Goal: Information Seeking & Learning: Learn about a topic

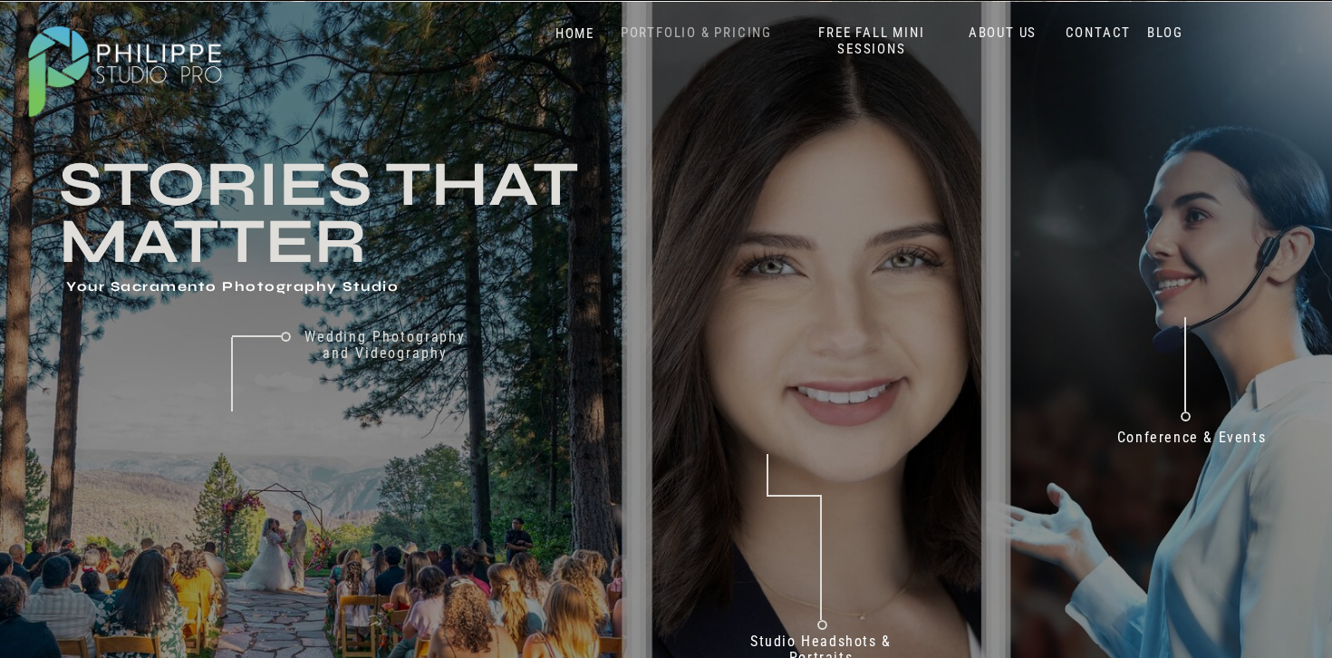
click at [742, 33] on nav "PORTFOLIO & PRICING" at bounding box center [696, 32] width 166 height 17
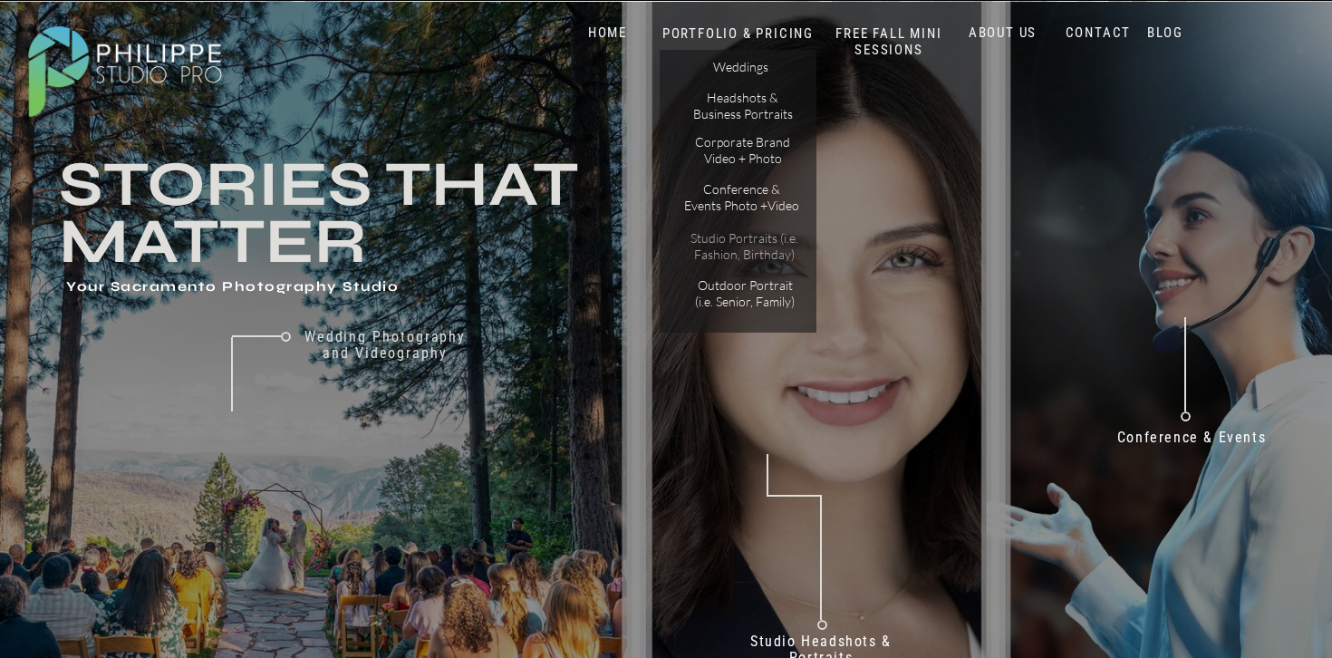
click at [752, 248] on p "Studio Portraits (i.e. Fashion, Birthday)" at bounding box center [744, 246] width 122 height 32
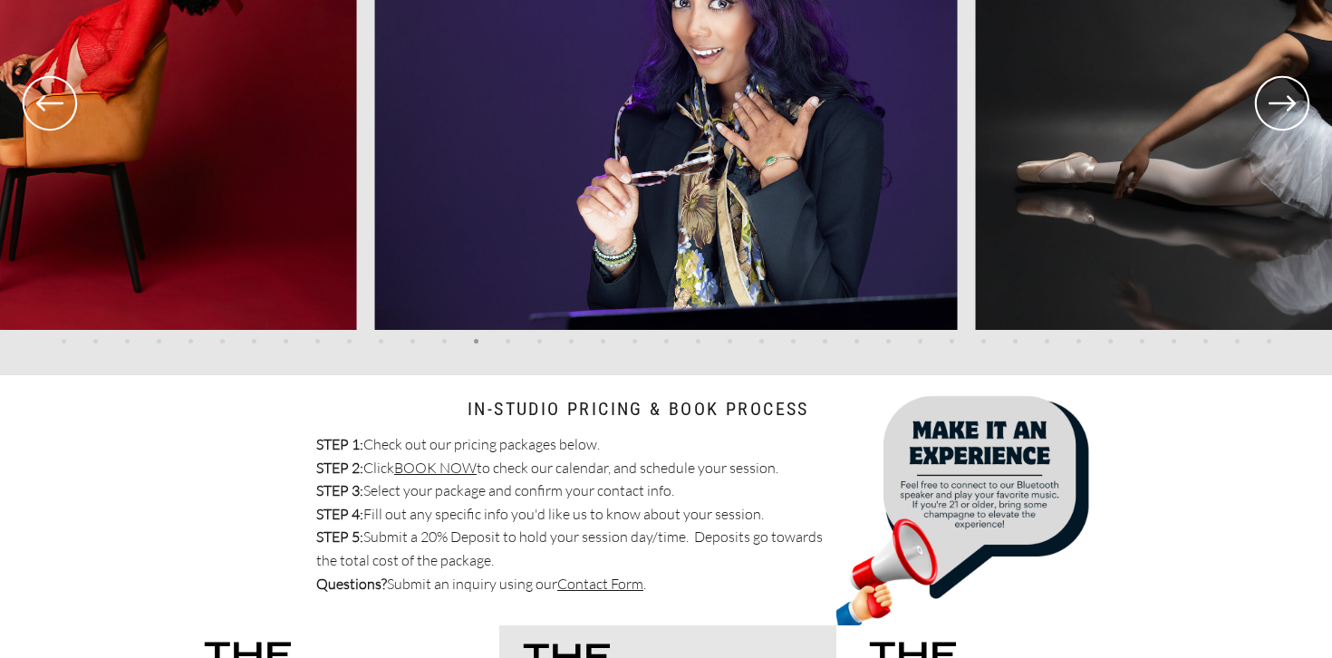
scroll to position [3732, 0]
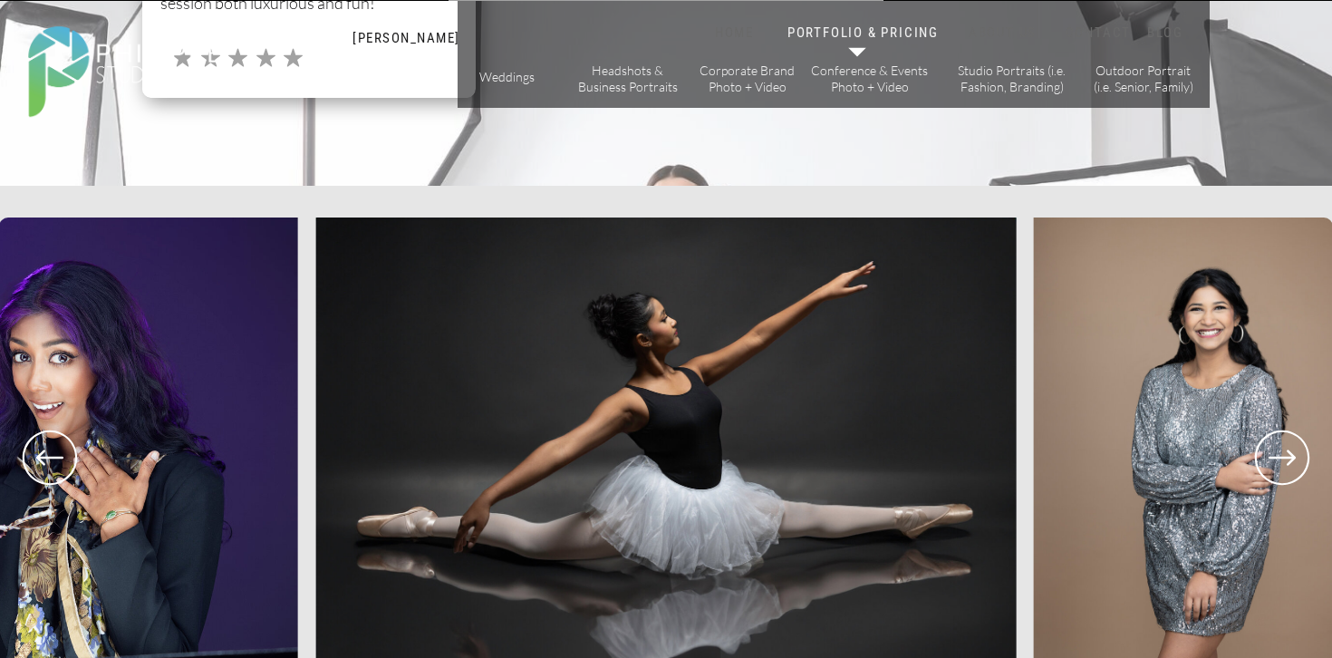
click at [1277, 464] on icon at bounding box center [1282, 457] width 65 height 67
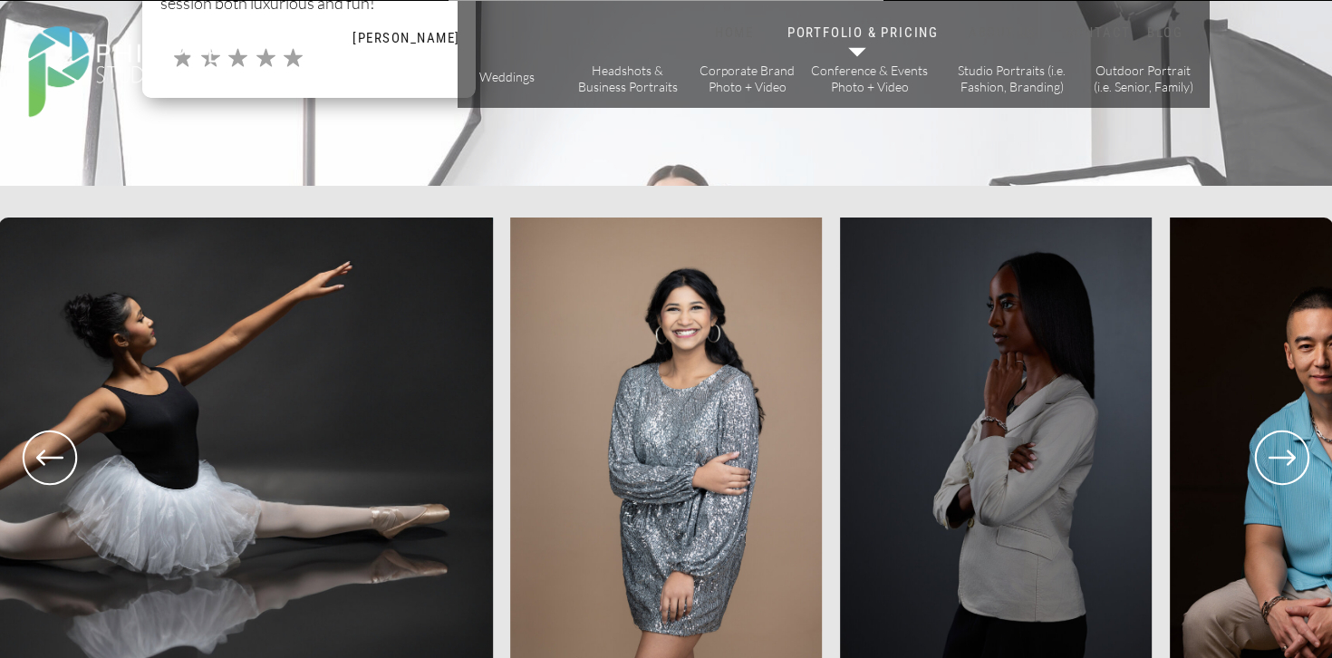
click at [1277, 464] on icon at bounding box center [1282, 457] width 65 height 67
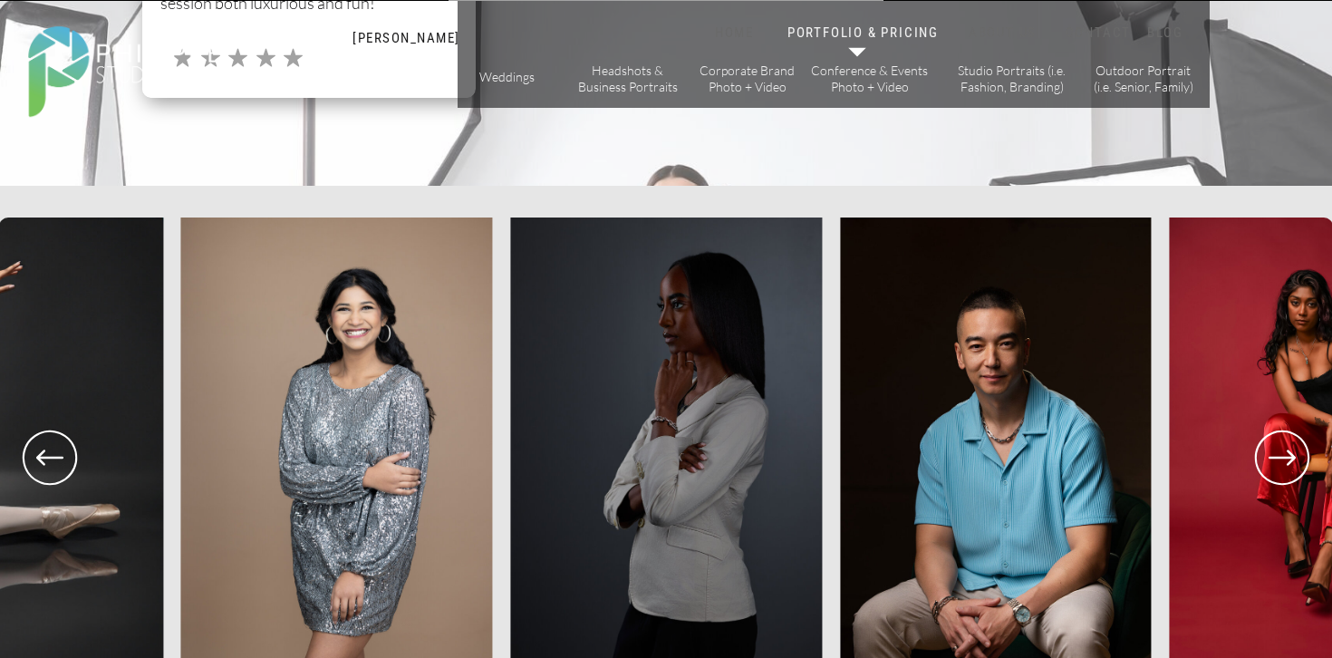
click at [1277, 464] on icon at bounding box center [1282, 457] width 65 height 67
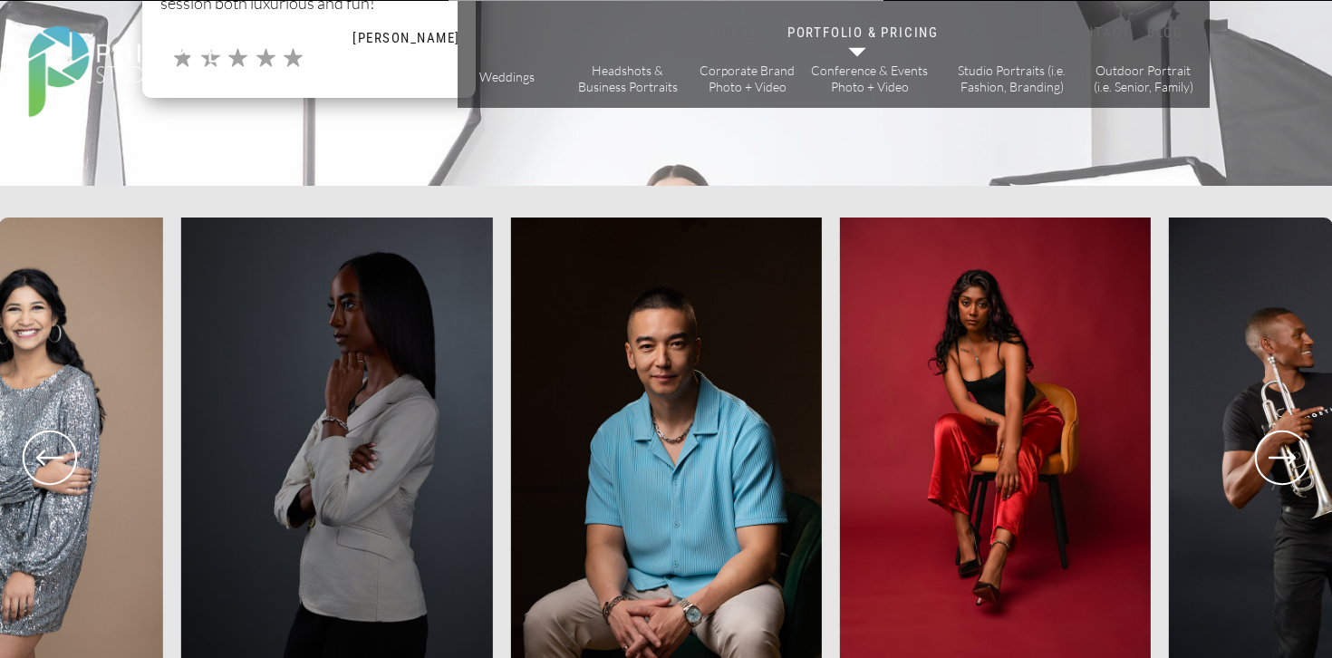
click at [1277, 464] on icon at bounding box center [1282, 457] width 65 height 67
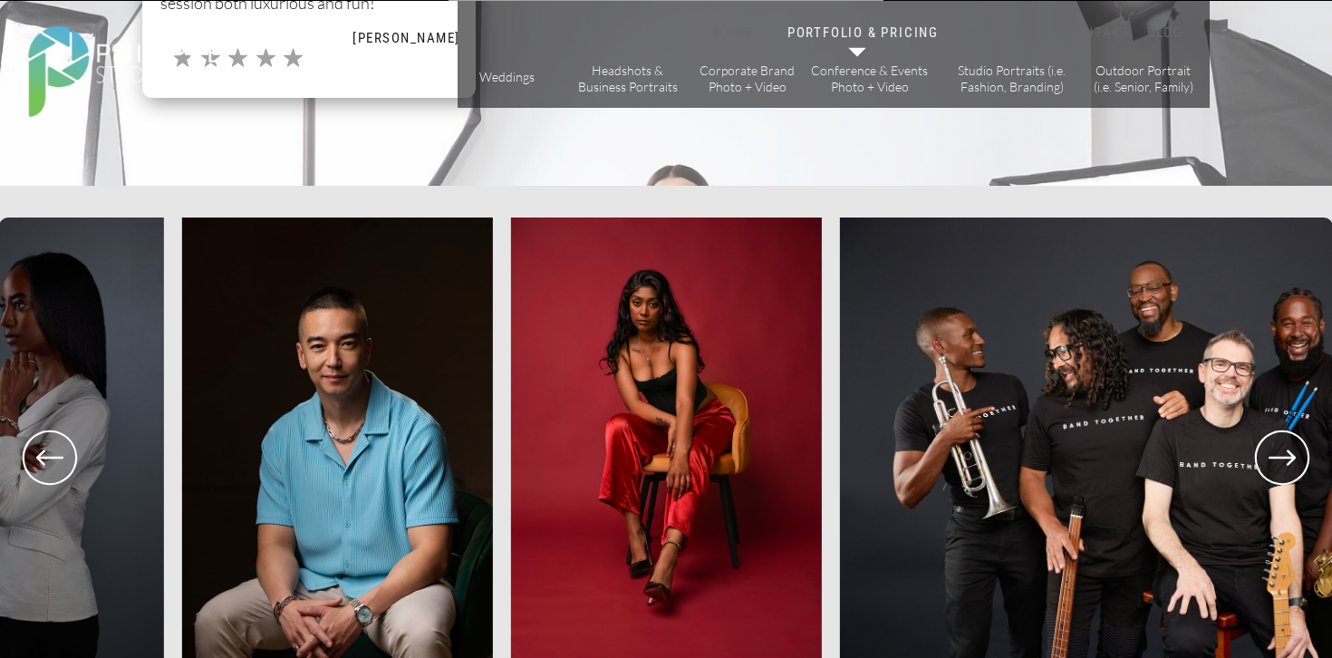
click at [1277, 464] on icon at bounding box center [1282, 457] width 65 height 67
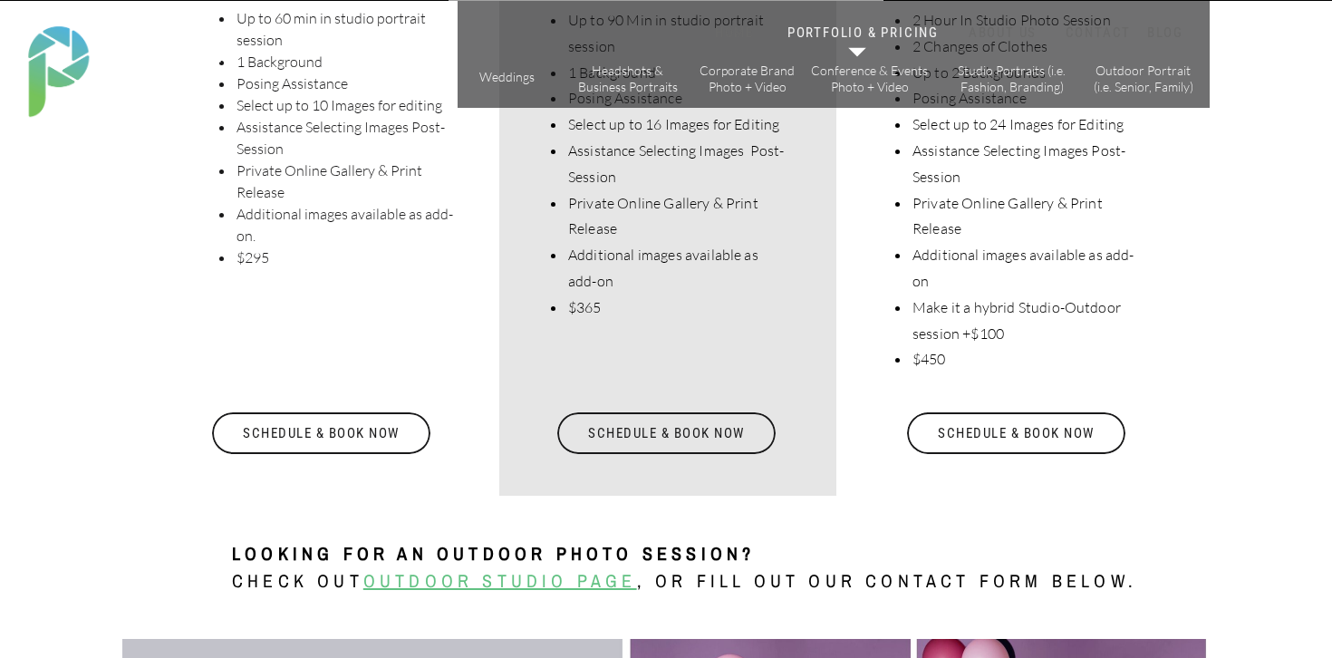
scroll to position [4831, 0]
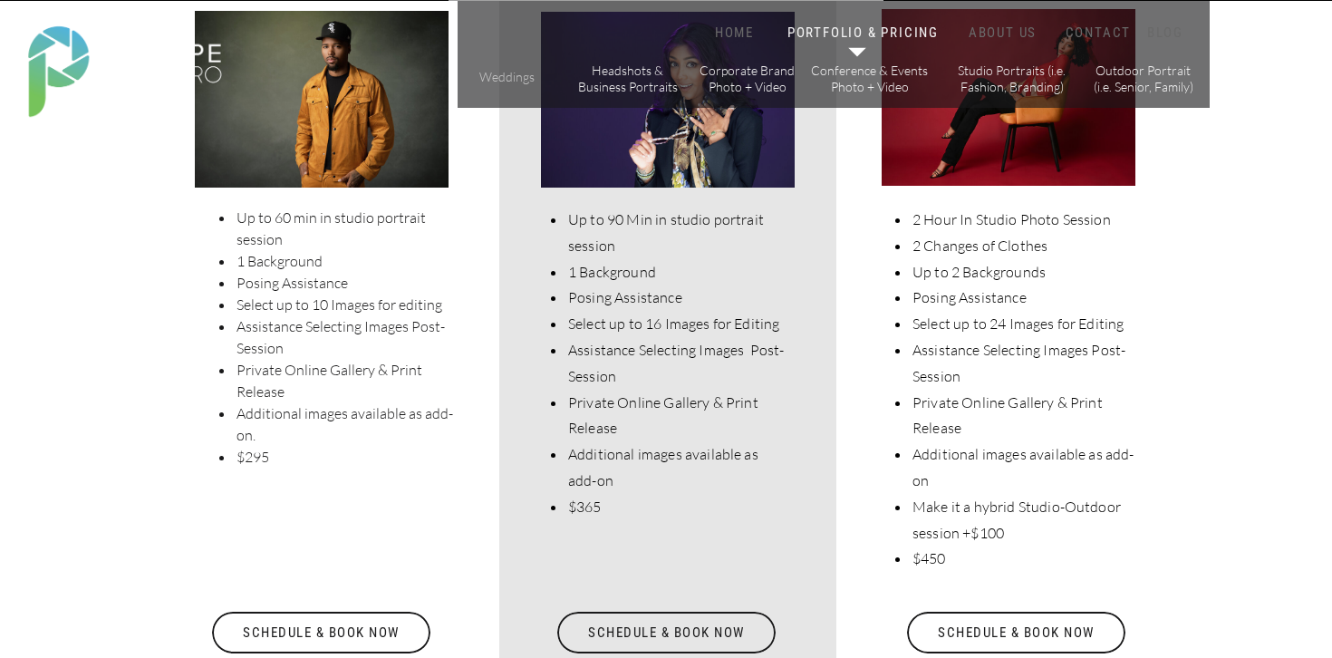
click at [496, 80] on p "Weddings" at bounding box center [507, 78] width 64 height 19
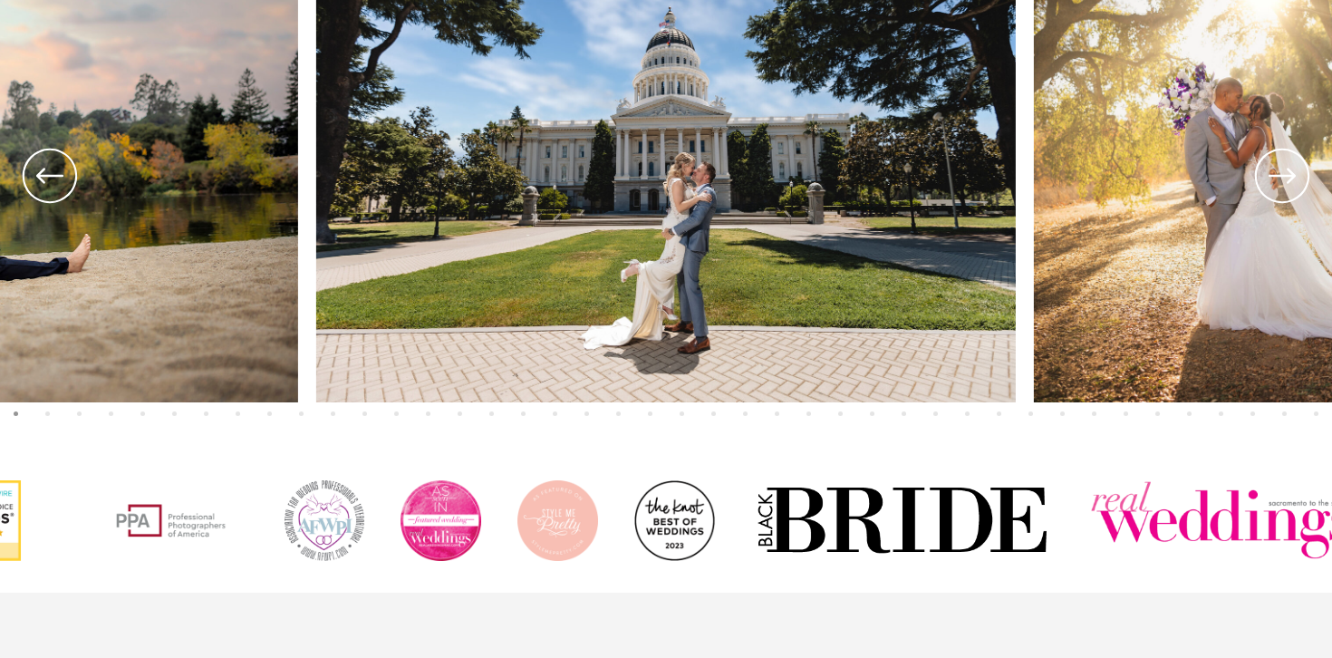
scroll to position [890, 0]
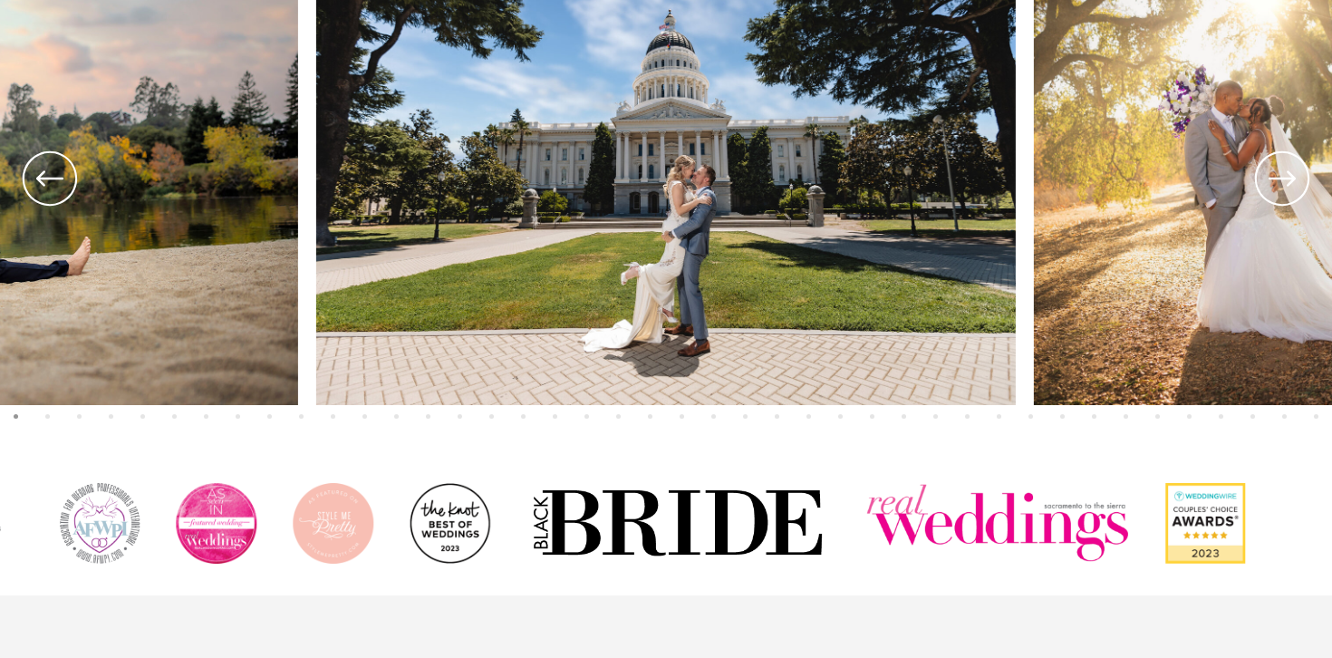
click at [1291, 180] on icon at bounding box center [1282, 177] width 27 height 15
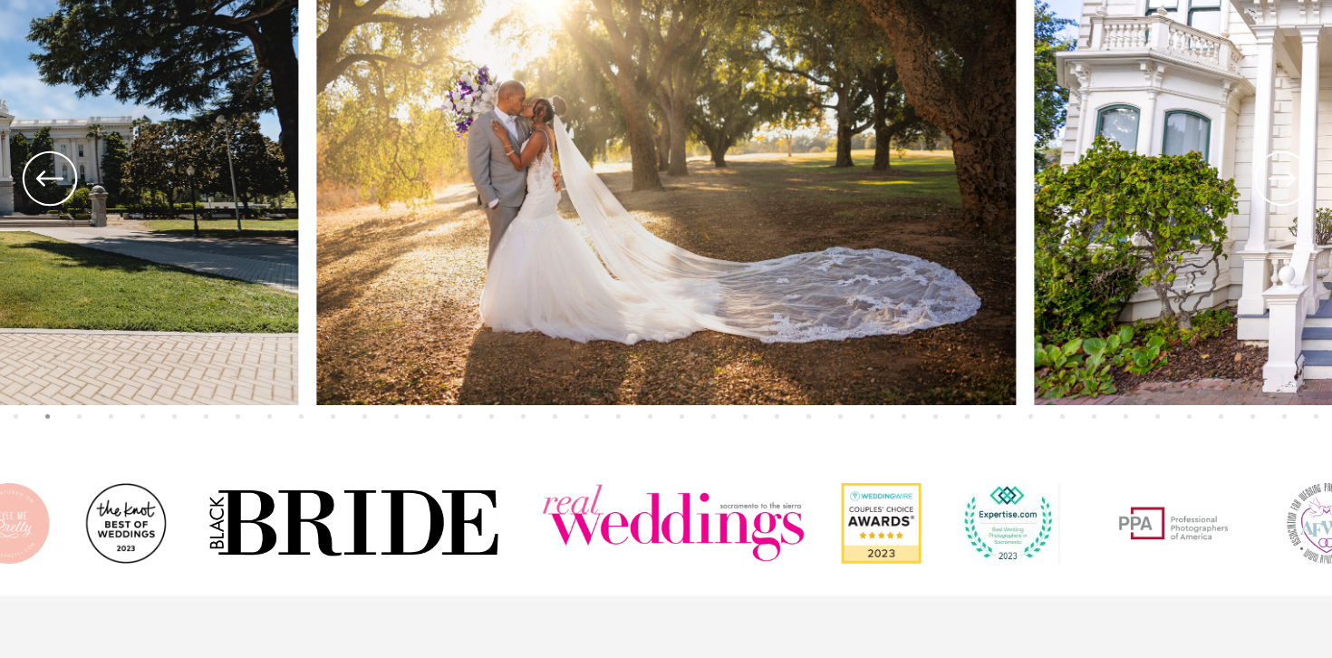
click at [1291, 180] on icon at bounding box center [1282, 177] width 27 height 15
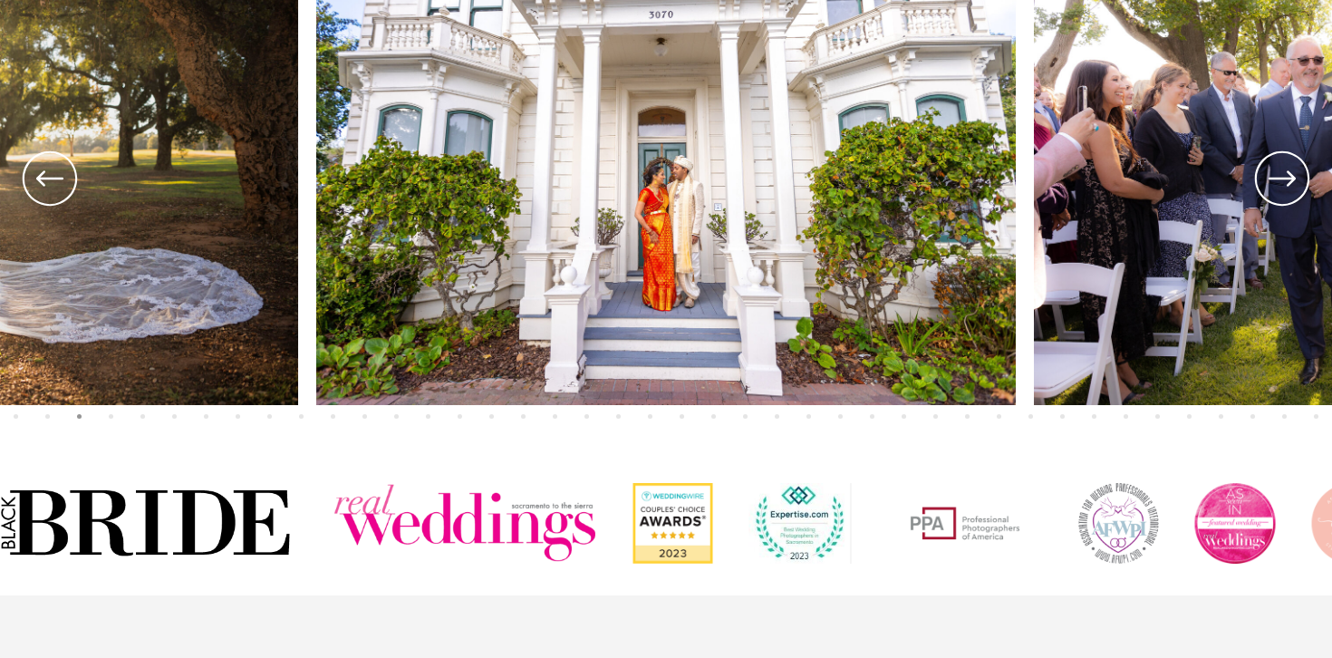
click at [1291, 180] on icon at bounding box center [1282, 177] width 27 height 15
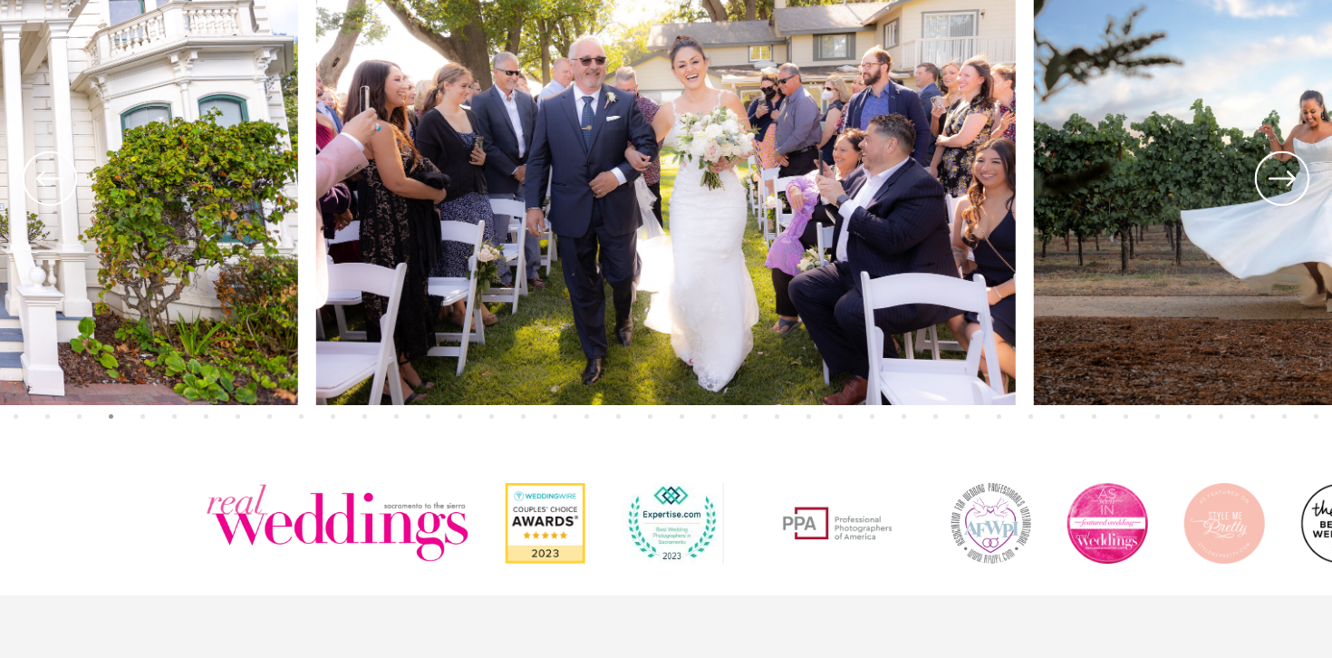
click at [1291, 180] on icon at bounding box center [1282, 177] width 27 height 15
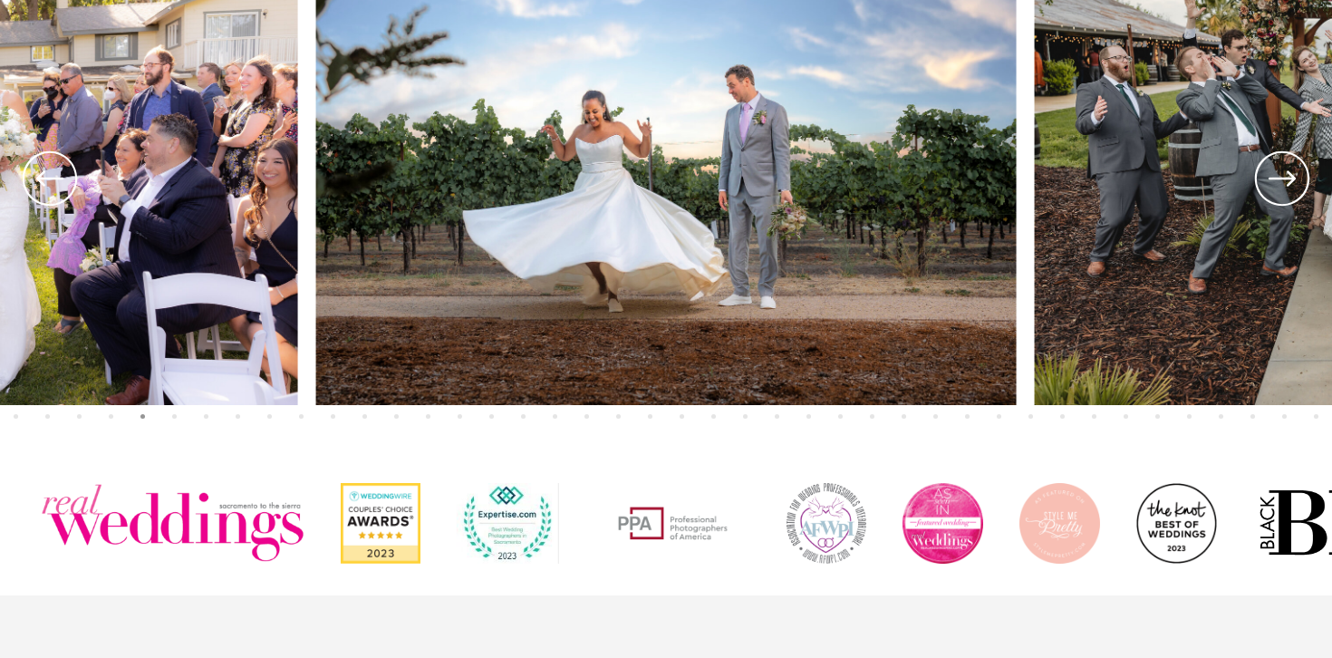
click at [1291, 180] on icon at bounding box center [1282, 177] width 27 height 15
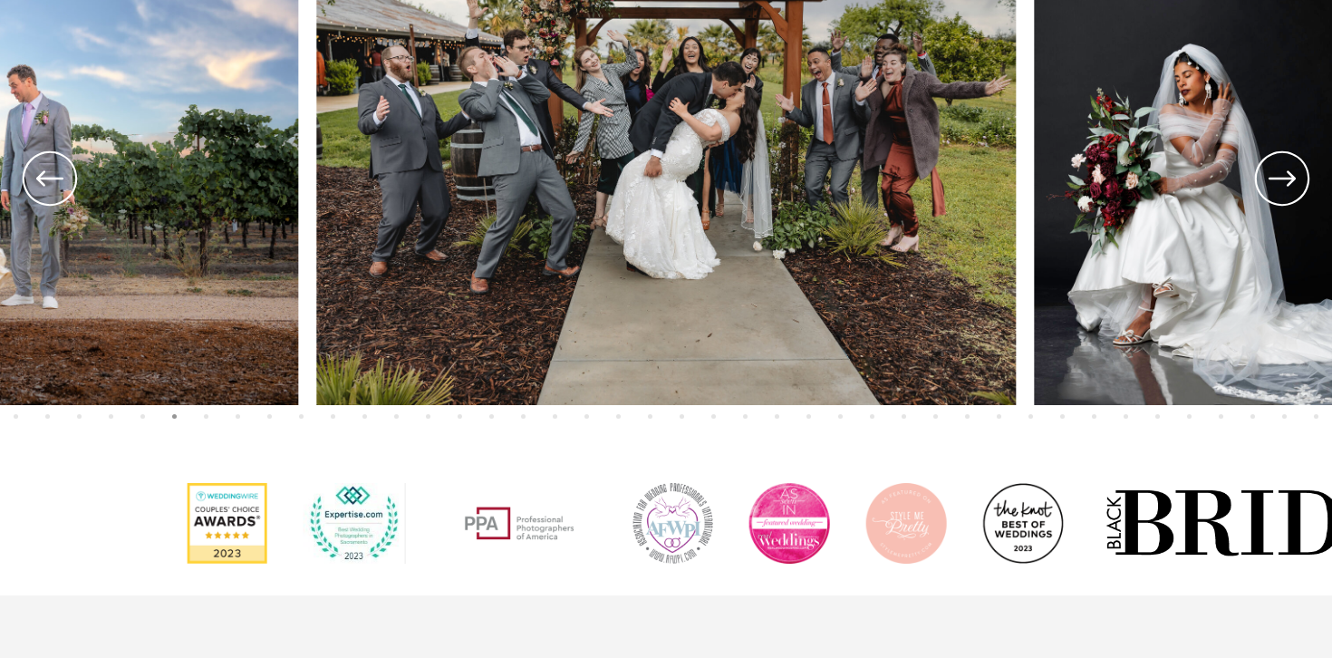
click at [1291, 180] on icon at bounding box center [1282, 177] width 27 height 15
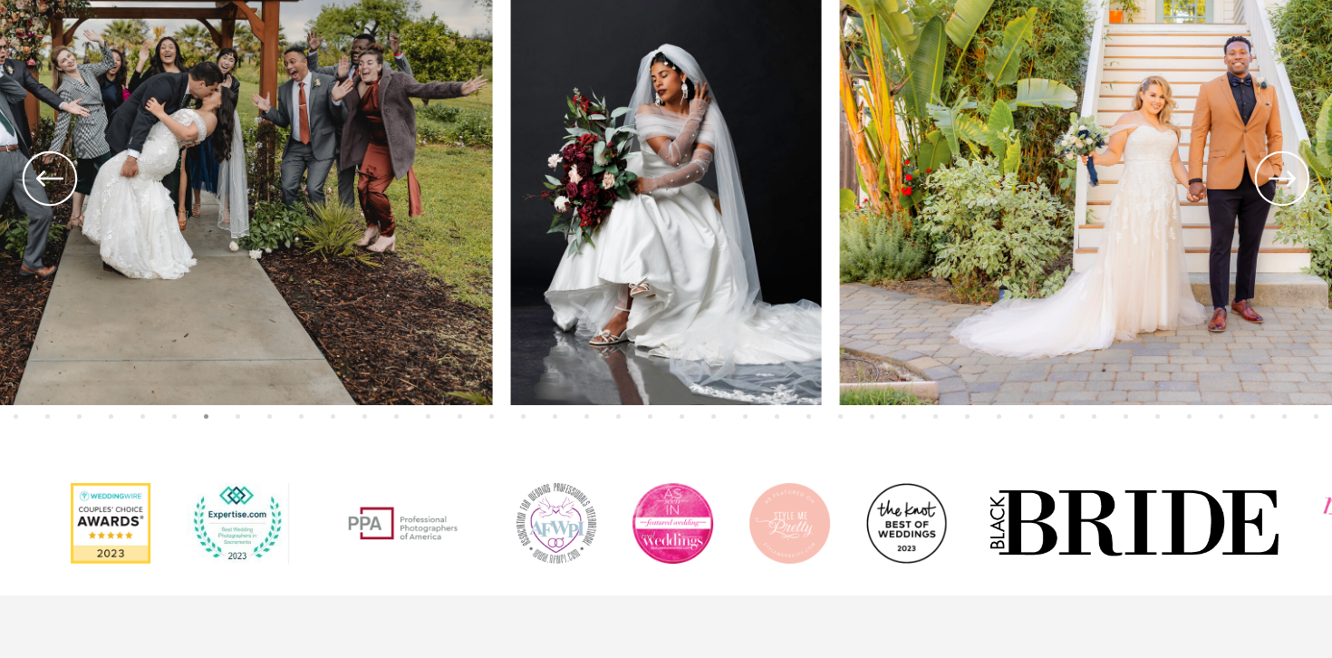
click at [1291, 180] on icon at bounding box center [1282, 177] width 27 height 15
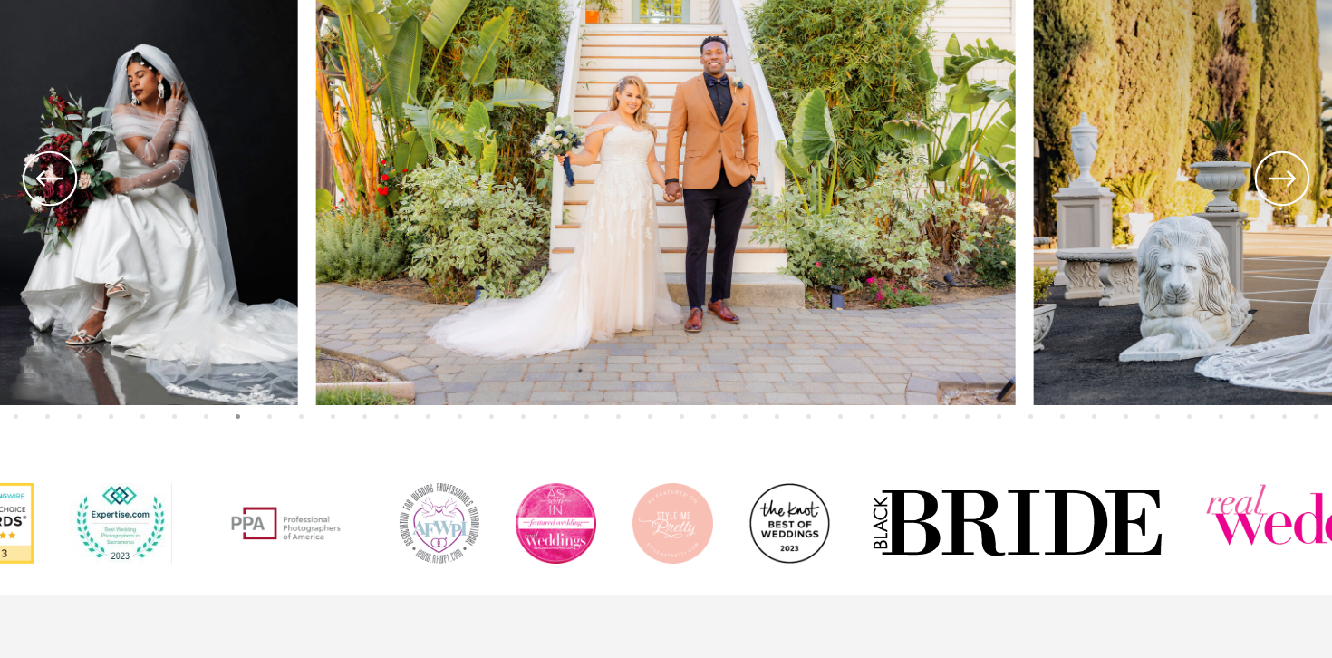
click at [1291, 180] on icon at bounding box center [1282, 177] width 27 height 15
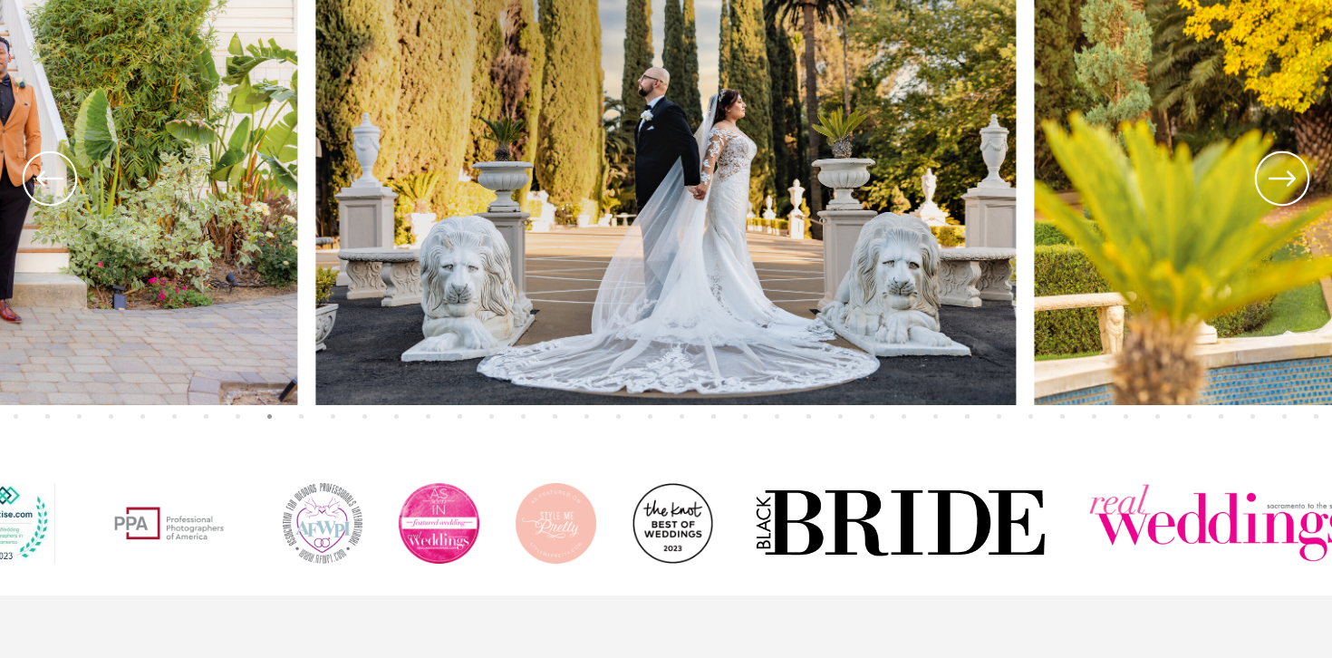
click at [1291, 180] on icon at bounding box center [1282, 177] width 27 height 15
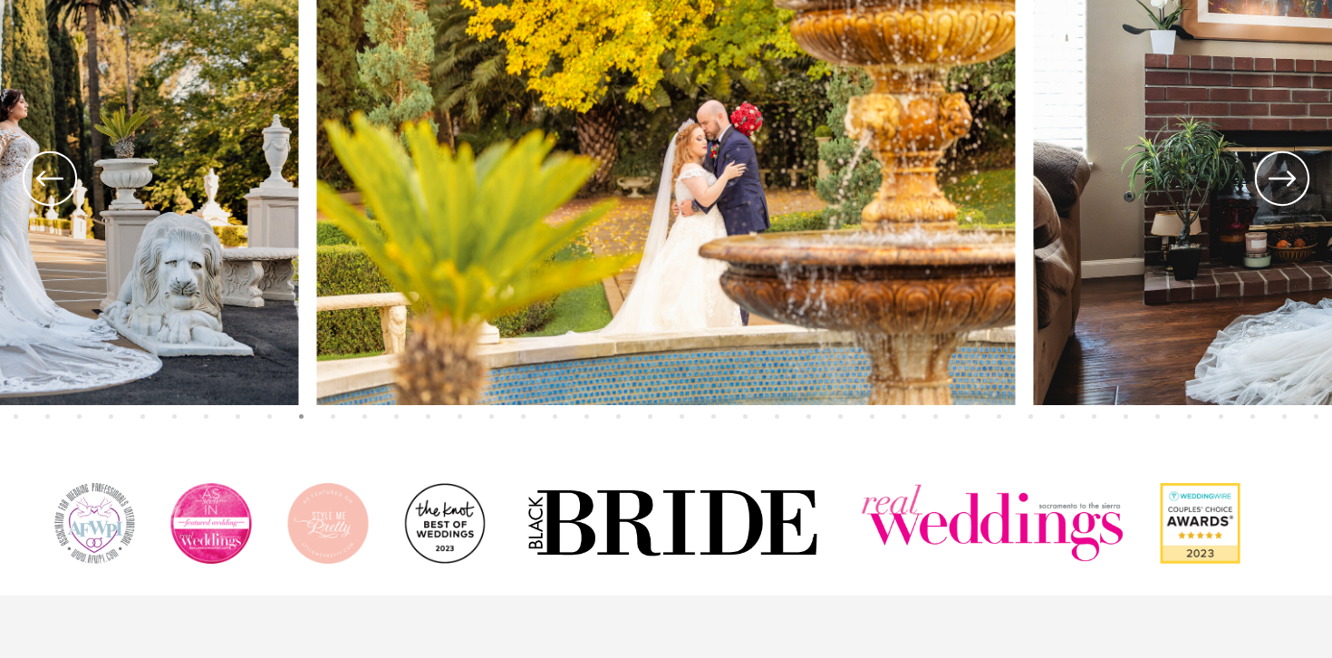
click at [1291, 180] on icon at bounding box center [1282, 177] width 27 height 15
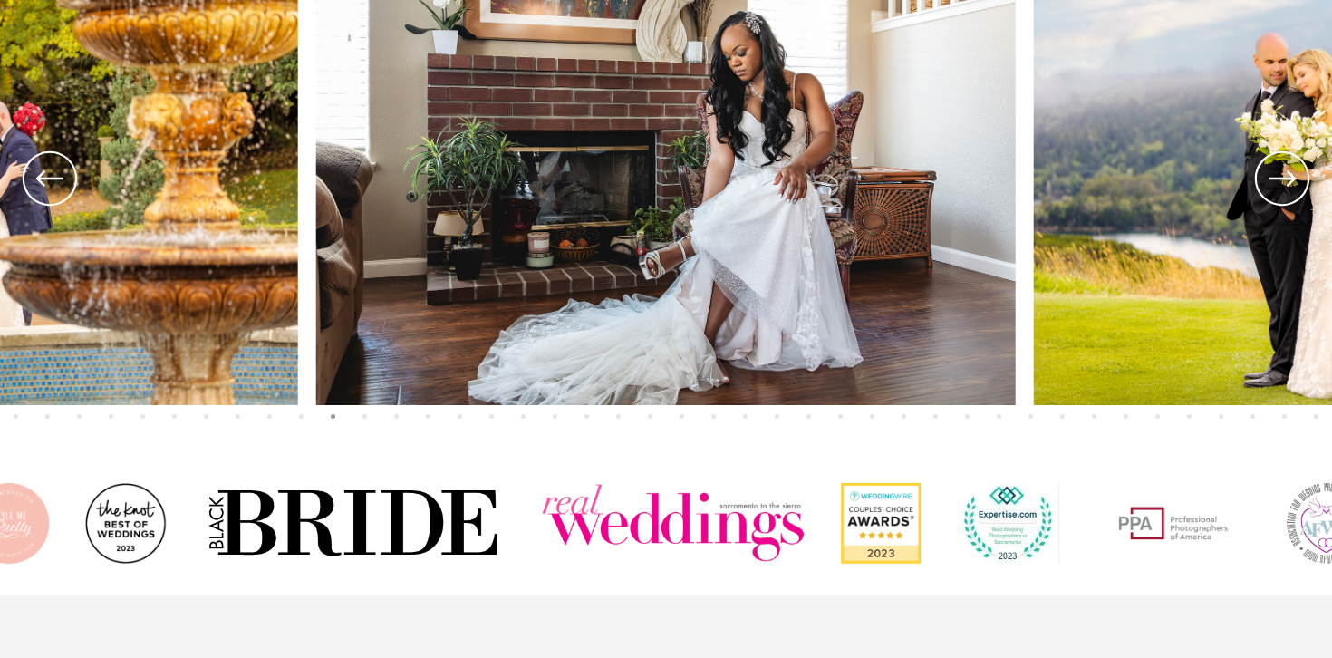
click at [1291, 180] on icon at bounding box center [1282, 177] width 27 height 15
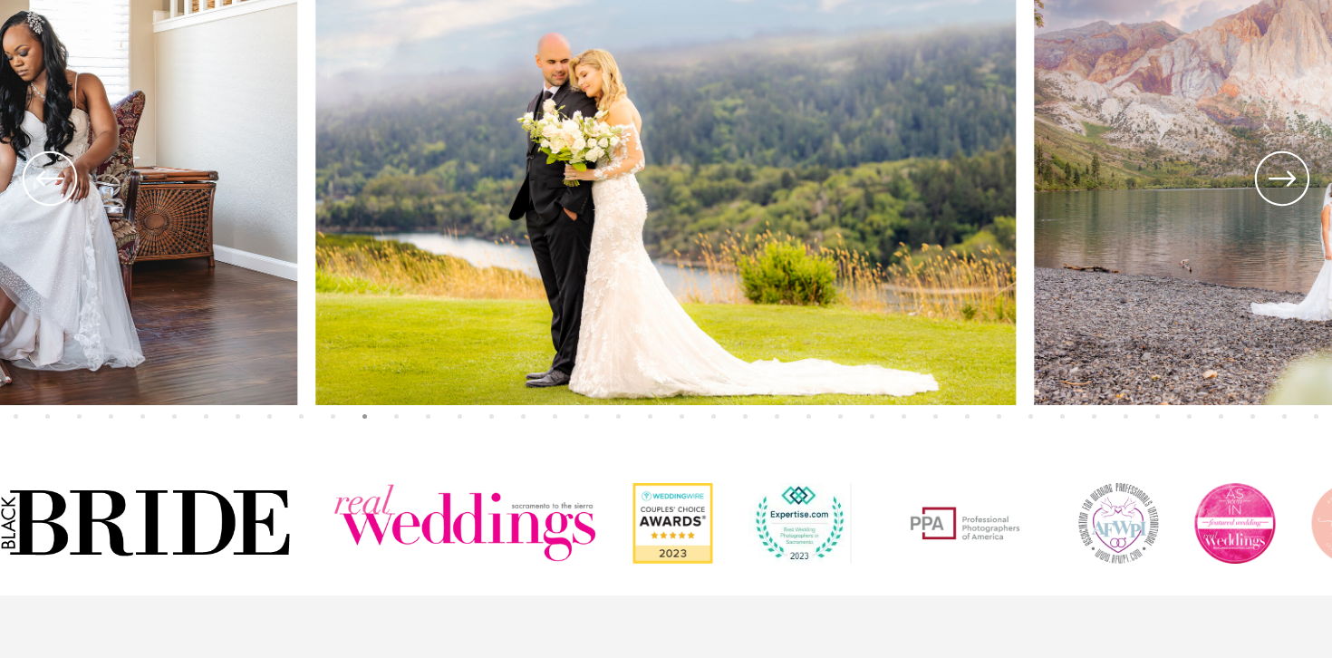
click at [1291, 180] on icon at bounding box center [1282, 177] width 27 height 15
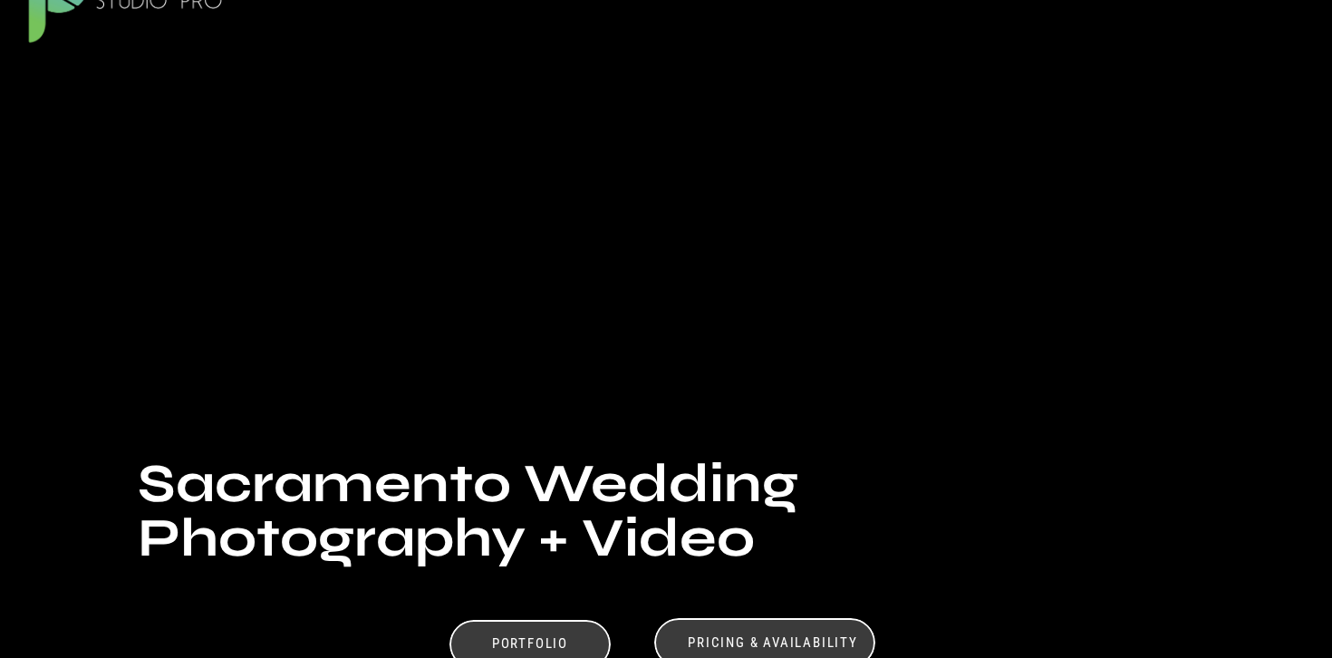
scroll to position [0, 0]
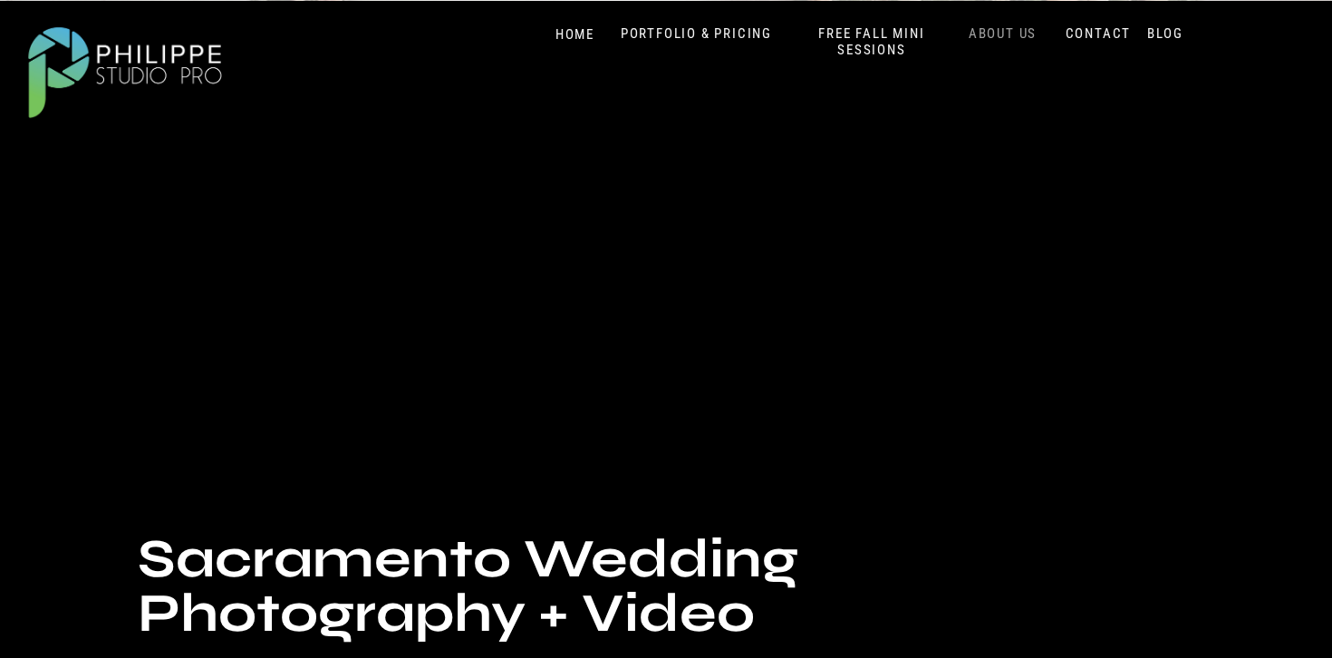
click at [981, 29] on nav "ABOUT US" at bounding box center [1002, 33] width 77 height 17
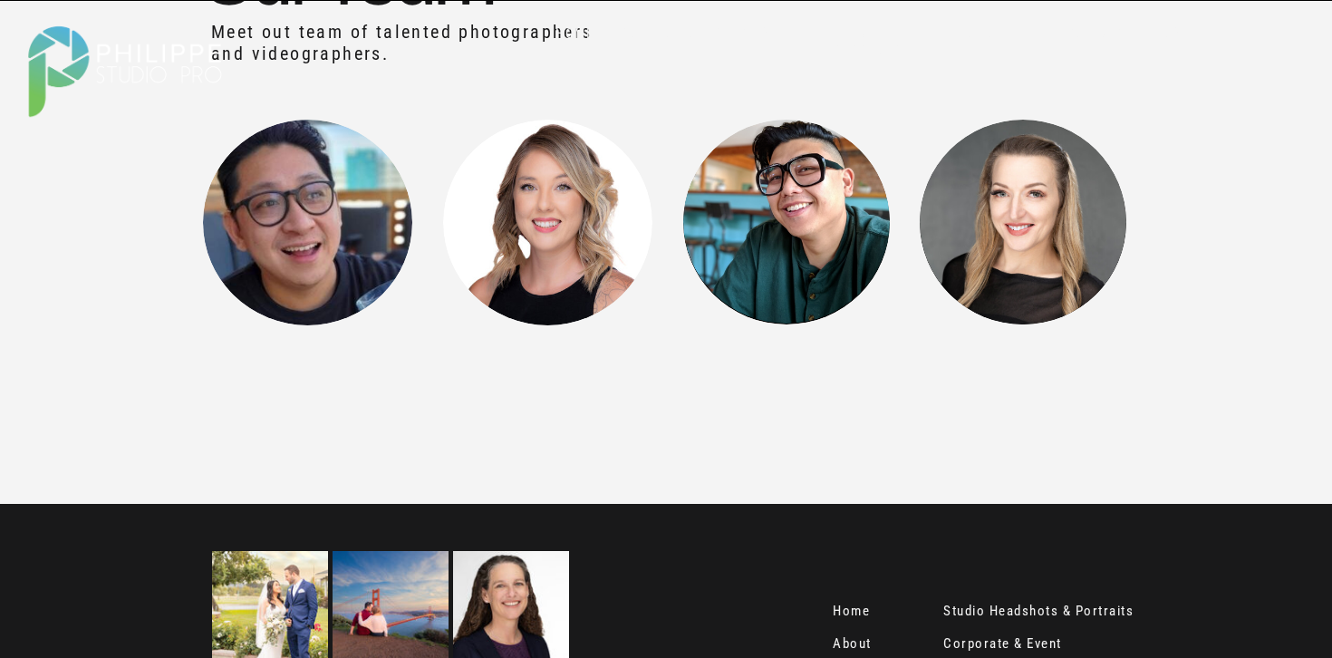
scroll to position [2431, 0]
